Goal: Transaction & Acquisition: Purchase product/service

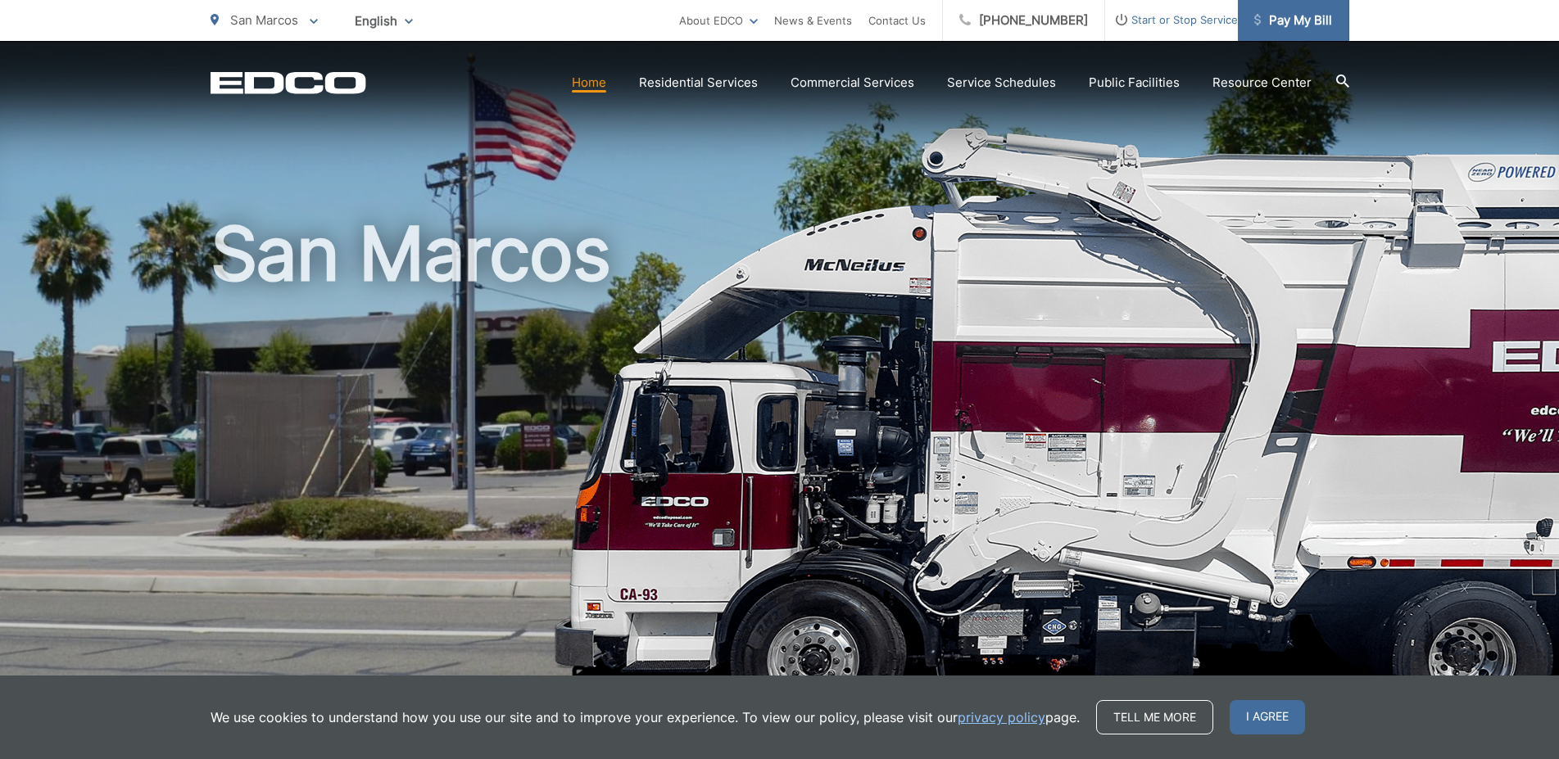
click at [1289, 25] on span "Pay My Bill" at bounding box center [1293, 21] width 78 height 20
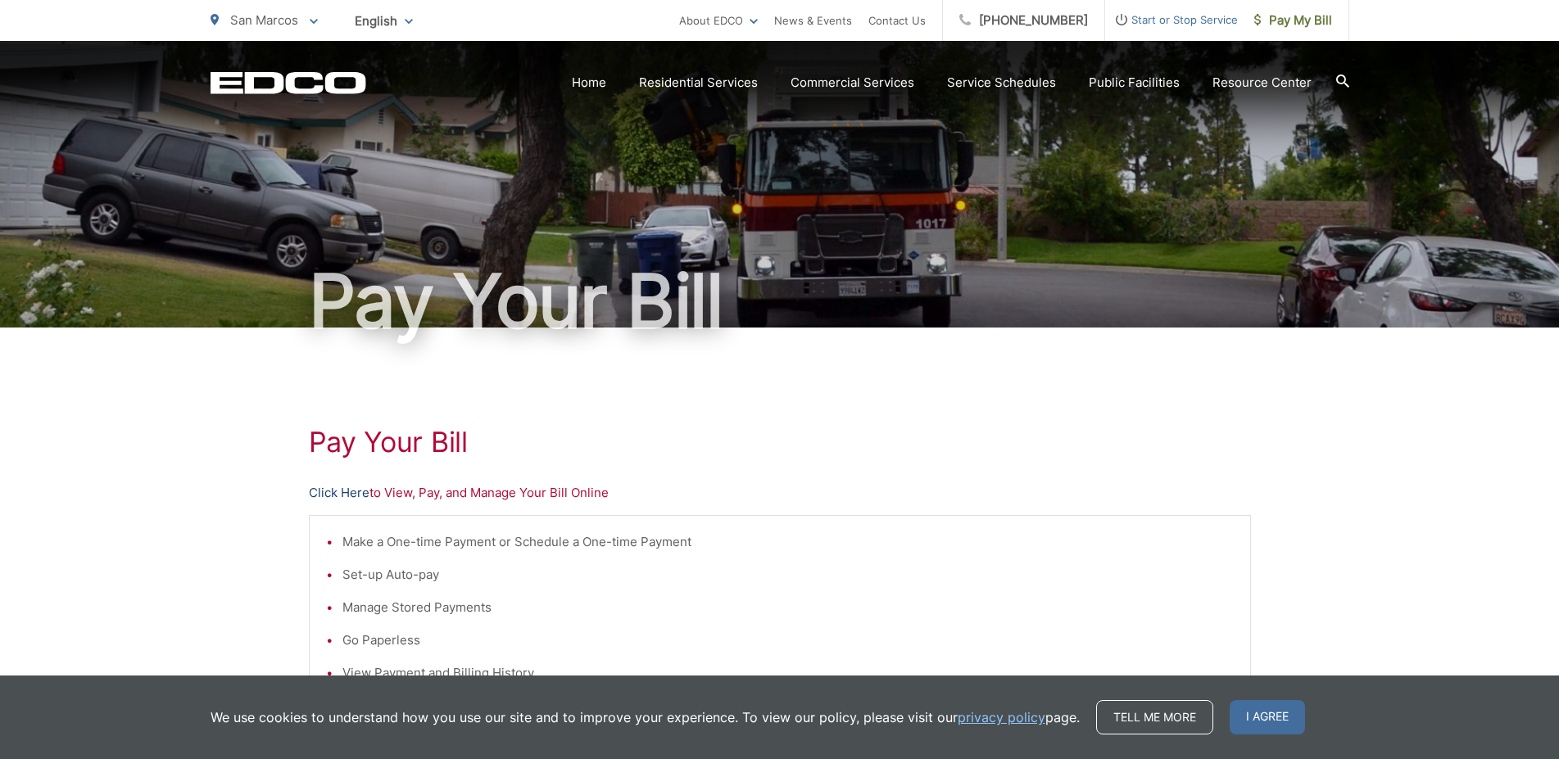
click at [350, 497] on link "Click Here" at bounding box center [339, 493] width 61 height 20
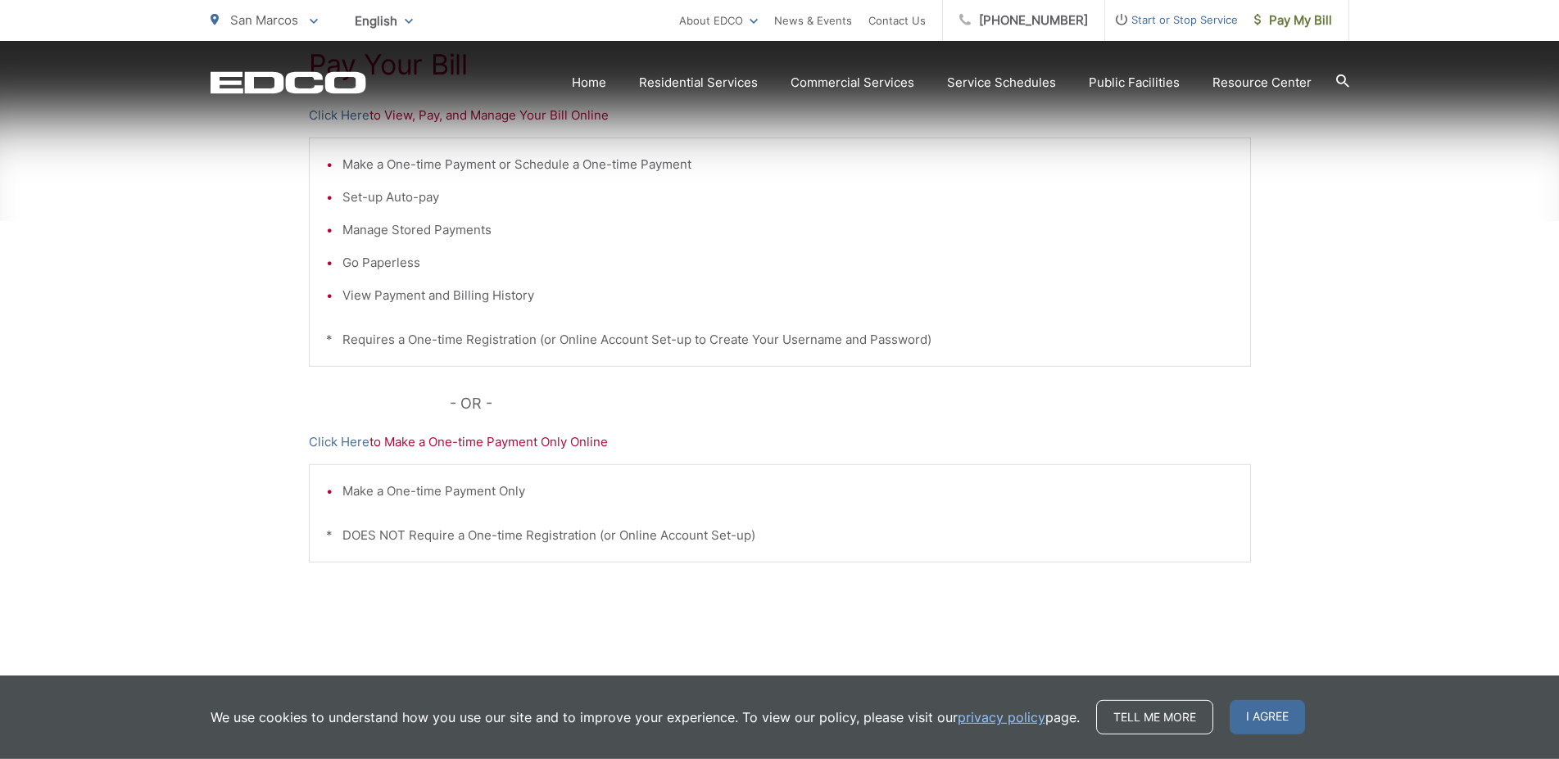
scroll to position [399, 0]
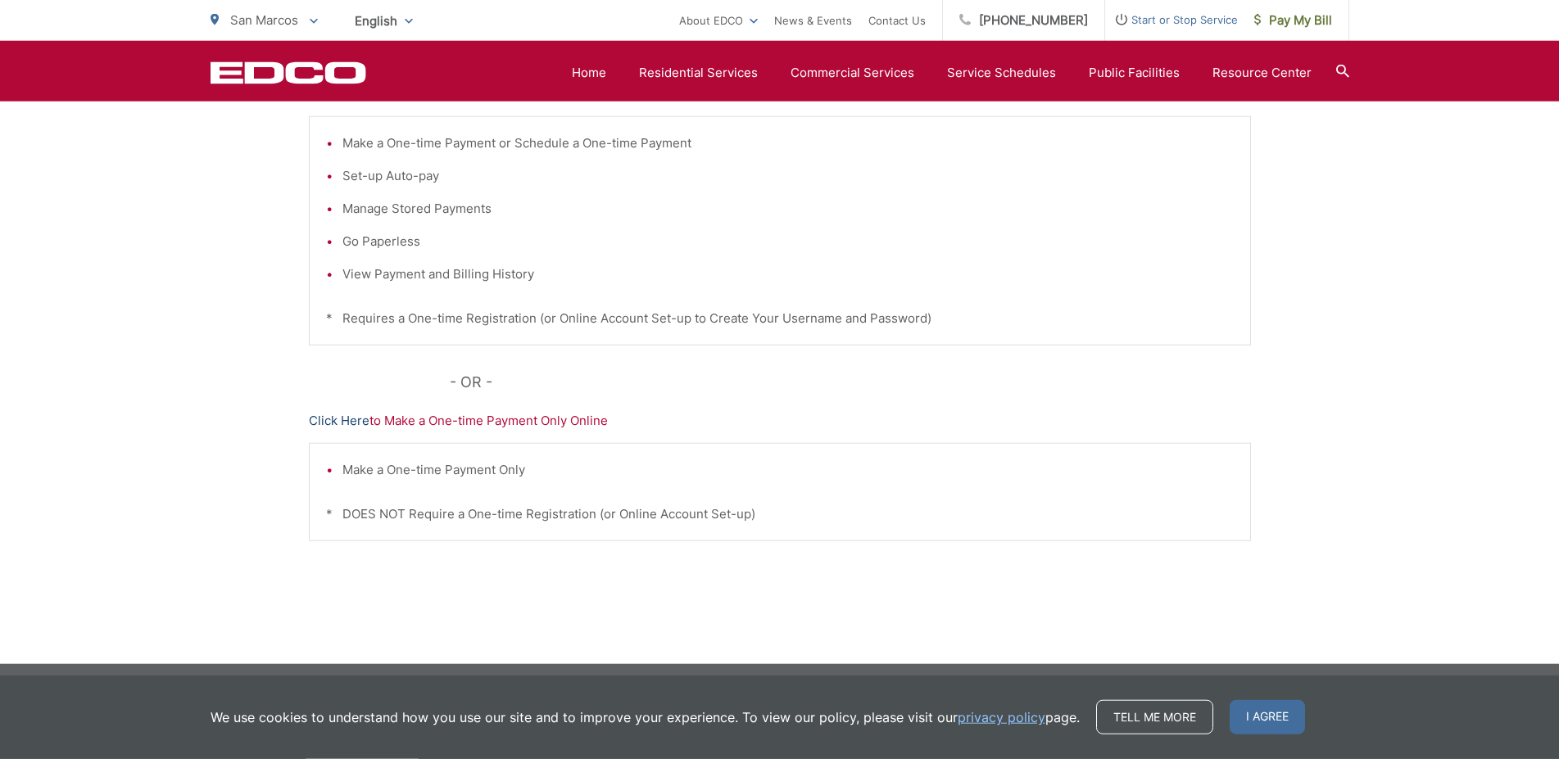
click at [355, 420] on link "Click Here" at bounding box center [339, 421] width 61 height 20
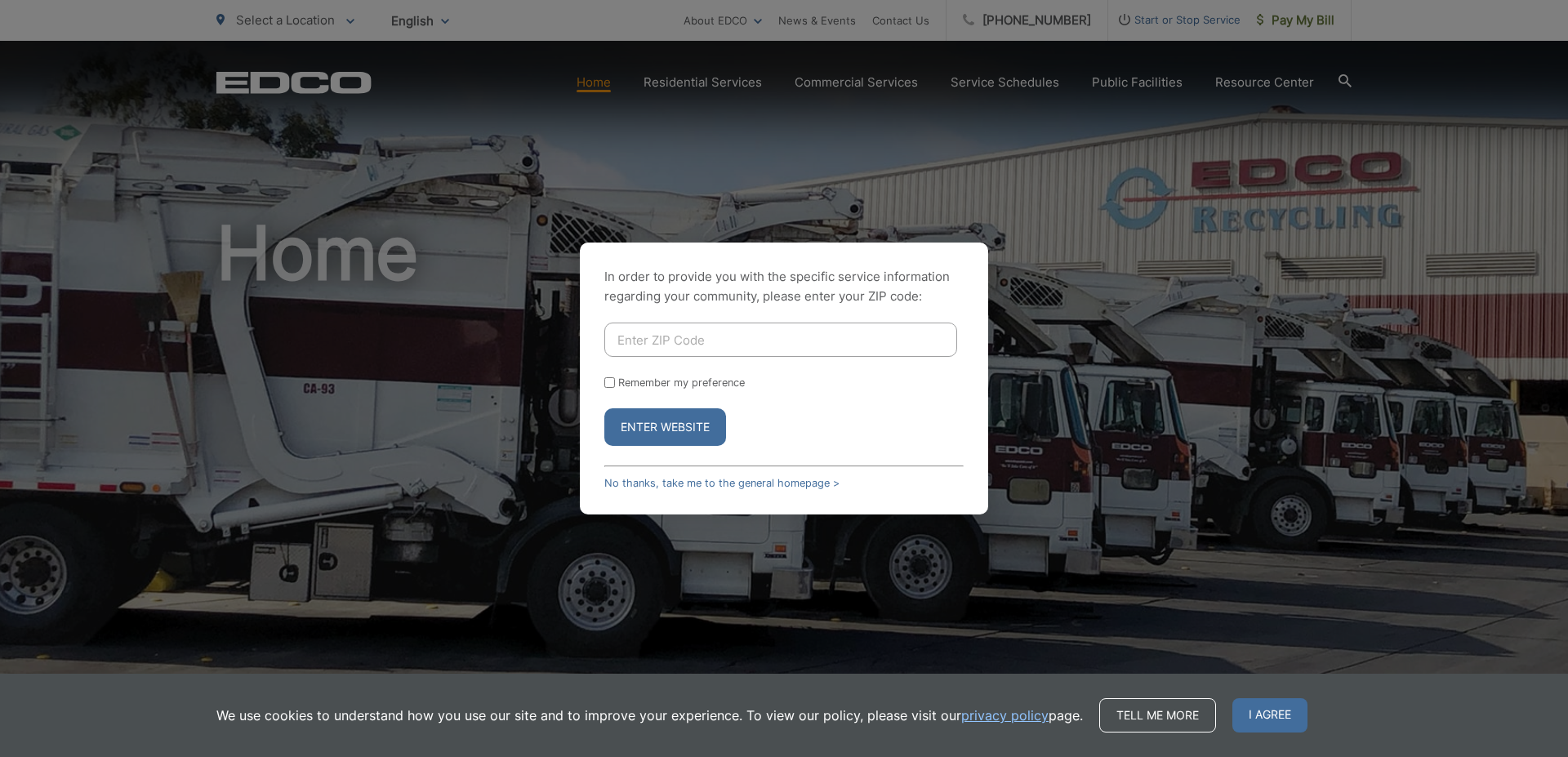
click at [680, 433] on button "Enter Website" at bounding box center [665, 428] width 122 height 38
click at [675, 342] on input "Enter ZIP Code" at bounding box center [781, 340] width 353 height 34
click at [1317, 25] on div "In order to provide you with the specific service information regarding your co…" at bounding box center [784, 378] width 1568 height 757
drag, startPoint x: 469, startPoint y: 230, endPoint x: 442, endPoint y: 199, distance: 41.1
click at [456, 213] on div "In order to provide you with the specific service information regarding your co…" at bounding box center [784, 378] width 1568 height 757
